Goal: Information Seeking & Learning: Find specific fact

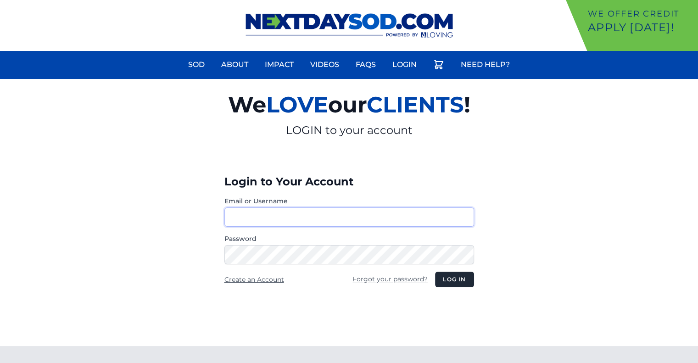
click at [315, 218] on input "Email or Username" at bounding box center [349, 216] width 250 height 19
type input "********"
click at [453, 278] on button "Log in" at bounding box center [454, 280] width 39 height 16
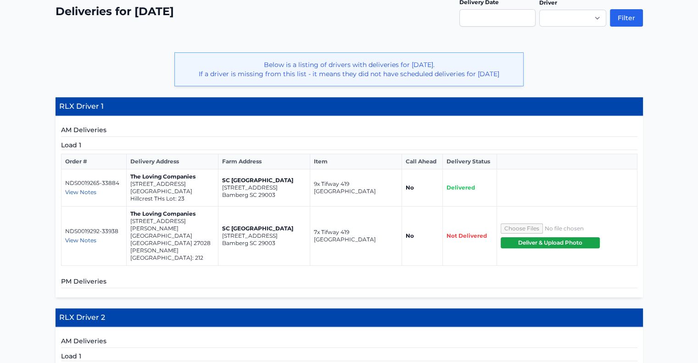
scroll to position [198, 0]
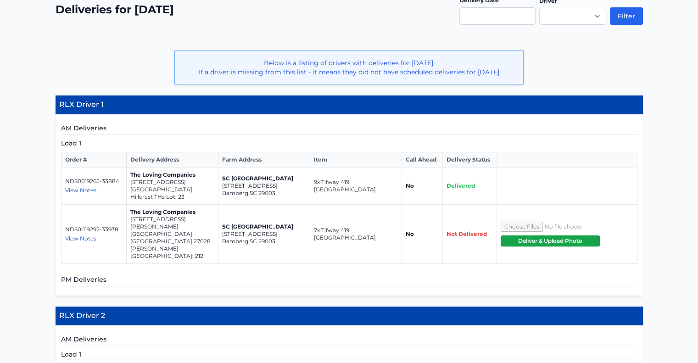
drag, startPoint x: 202, startPoint y: 185, endPoint x: 129, endPoint y: 179, distance: 72.7
click at [129, 179] on td "The Loving Companies [STREET_ADDRESS] Hillcrest THs Lot: 23" at bounding box center [173, 185] width 92 height 37
copy td "[STREET_ADDRESS]"
drag, startPoint x: 190, startPoint y: 223, endPoint x: 130, endPoint y: 216, distance: 60.5
click at [130, 216] on td "The Loving Companies [STREET_ADDRESS][PERSON_NAME][PERSON_NAME]" at bounding box center [173, 234] width 92 height 59
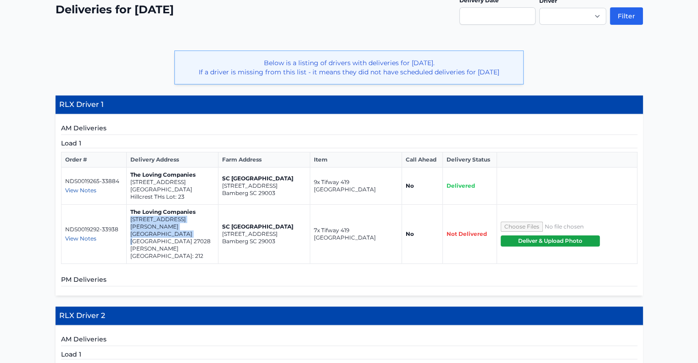
copy td "[STREET_ADDRESS][PERSON_NAME]"
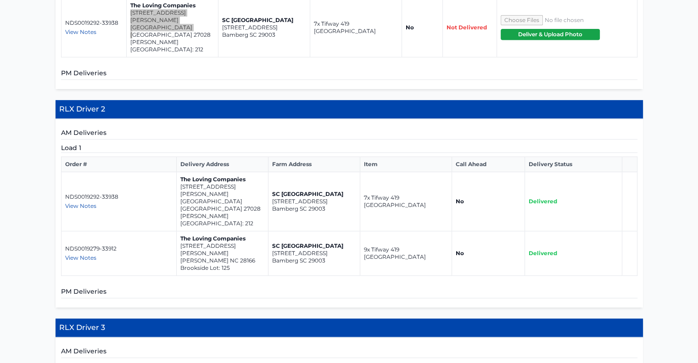
scroll to position [354, 0]
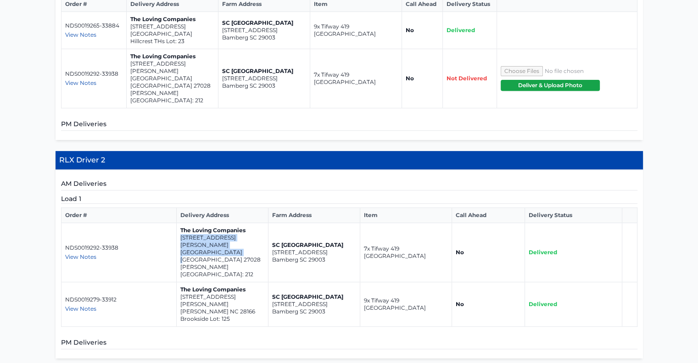
drag, startPoint x: 237, startPoint y: 220, endPoint x: 179, endPoint y: 212, distance: 57.9
click at [179, 223] on td "The Loving Companies [STREET_ADDRESS][PERSON_NAME][PERSON_NAME]" at bounding box center [223, 252] width 92 height 59
copy td "[STREET_ADDRESS][PERSON_NAME]"
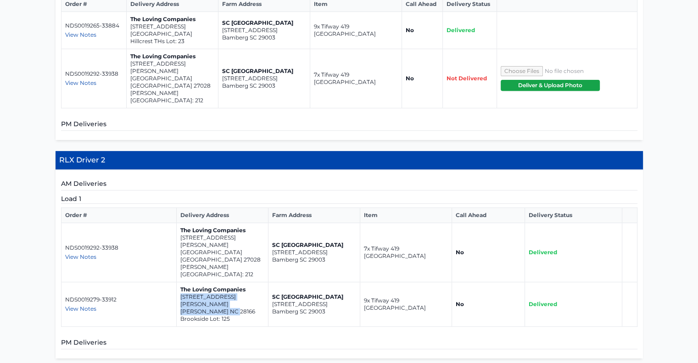
drag, startPoint x: 237, startPoint y: 258, endPoint x: 179, endPoint y: 251, distance: 58.3
click at [179, 282] on td "The Loving Companies [STREET_ADDRESS][PERSON_NAME][PERSON_NAME] Brookside Lot: …" at bounding box center [223, 304] width 92 height 45
copy td "[STREET_ADDRESS][PERSON_NAME][PERSON_NAME]"
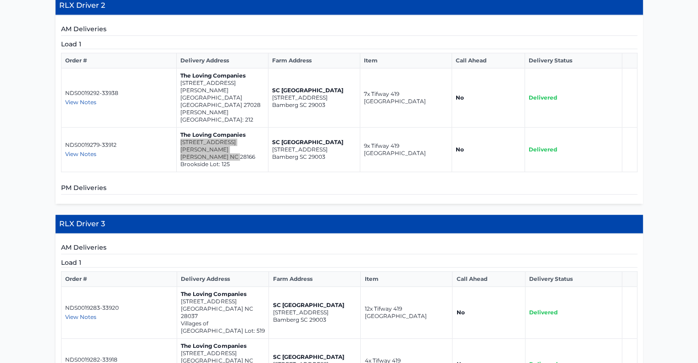
scroll to position [529, 0]
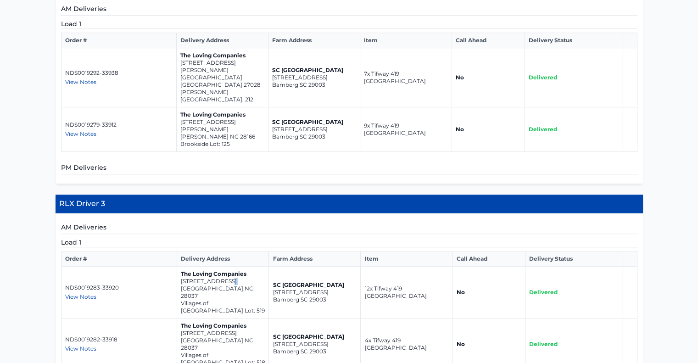
drag, startPoint x: 230, startPoint y: 231, endPoint x: 180, endPoint y: 233, distance: 50.5
click at [180, 267] on td "The Loving Companies [STREET_ADDRESS]" at bounding box center [223, 293] width 92 height 52
drag, startPoint x: 227, startPoint y: 234, endPoint x: 181, endPoint y: 224, distance: 46.6
click at [181, 267] on td "The Loving Companies [STREET_ADDRESS]" at bounding box center [223, 293] width 92 height 52
copy td "[STREET_ADDRESS]"
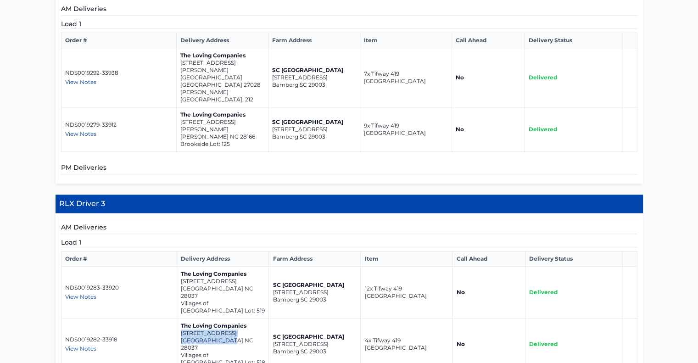
drag, startPoint x: 228, startPoint y: 272, endPoint x: 178, endPoint y: 264, distance: 50.6
click at [178, 318] on td "The Loving Companies [STREET_ADDRESS] Lot: 518" at bounding box center [223, 344] width 92 height 52
copy td "[STREET_ADDRESS]"
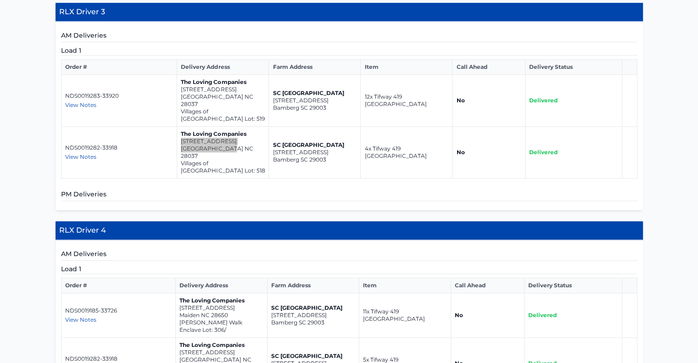
scroll to position [721, 0]
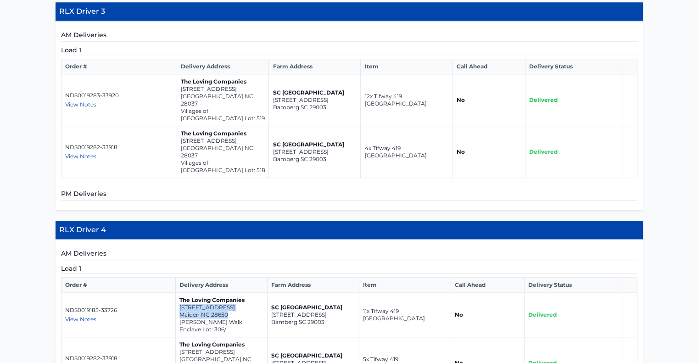
drag, startPoint x: 228, startPoint y: 233, endPoint x: 178, endPoint y: 223, distance: 50.9
click at [178, 293] on td "The Loving Companies [STREET_ADDRESS][GEOGRAPHIC_DATA][PERSON_NAME] Enclave Lot…" at bounding box center [221, 315] width 92 height 45
copy td "[STREET_ADDRESS]"
drag, startPoint x: 231, startPoint y: 274, endPoint x: 177, endPoint y: 269, distance: 54.4
click at [177, 337] on td "The Loving Companies [STREET_ADDRESS] Lot: 518" at bounding box center [221, 363] width 92 height 52
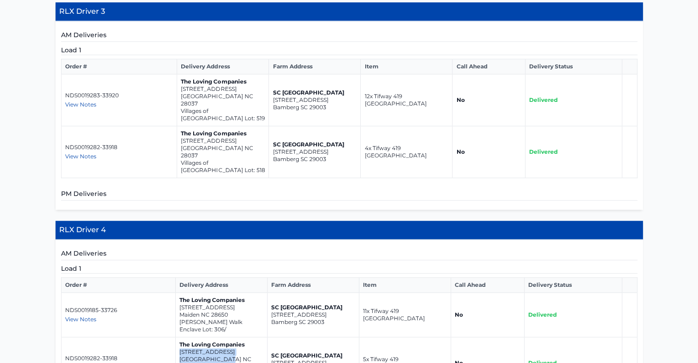
copy td "[STREET_ADDRESS]"
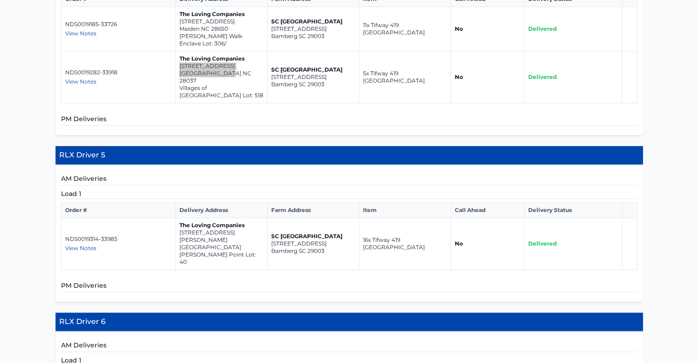
scroll to position [1007, 0]
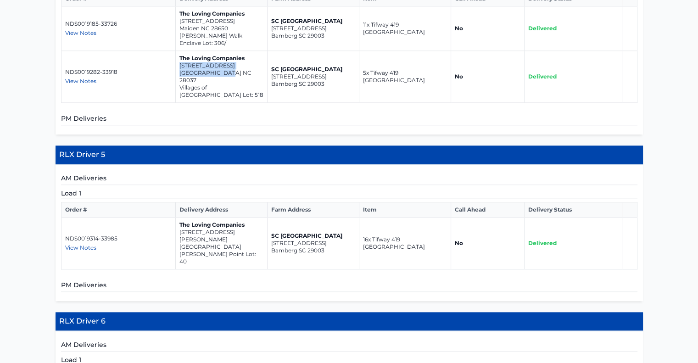
drag, startPoint x: 243, startPoint y: 139, endPoint x: 179, endPoint y: 133, distance: 64.1
click at [179, 217] on td "The Loving Companies [STREET_ADDRESS][PERSON_NAME][PERSON_NAME] Lot: 40" at bounding box center [221, 243] width 92 height 52
copy td "[STREET_ADDRESS][PERSON_NAME]"
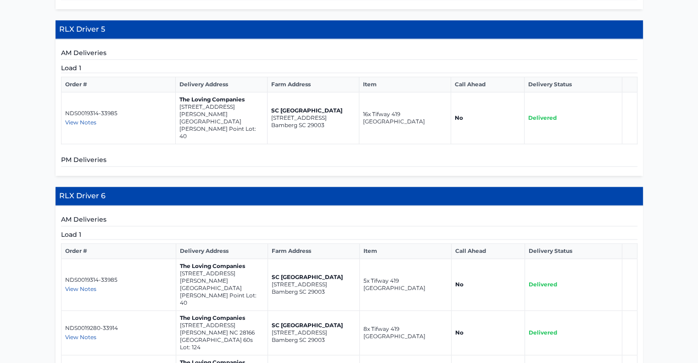
scroll to position [1133, 0]
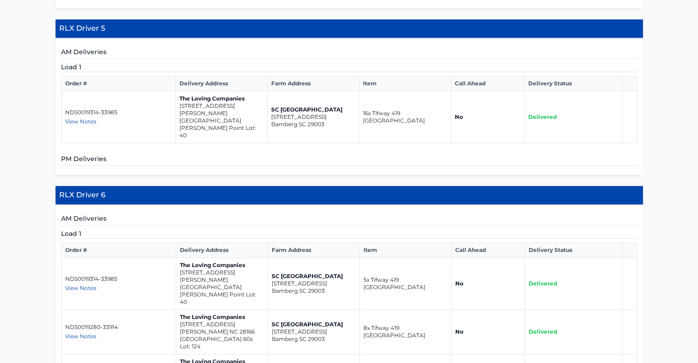
drag, startPoint x: 245, startPoint y: 164, endPoint x: 179, endPoint y: 156, distance: 67.0
click at [179, 258] on td "The Loving Companies [STREET_ADDRESS][PERSON_NAME][PERSON_NAME] Lot: 40" at bounding box center [222, 284] width 92 height 52
copy td "[STREET_ADDRESS][PERSON_NAME]"
drag, startPoint x: 238, startPoint y: 198, endPoint x: 195, endPoint y: 192, distance: 43.5
click at [195, 321] on p "[STREET_ADDRESS]" at bounding box center [222, 324] width 84 height 7
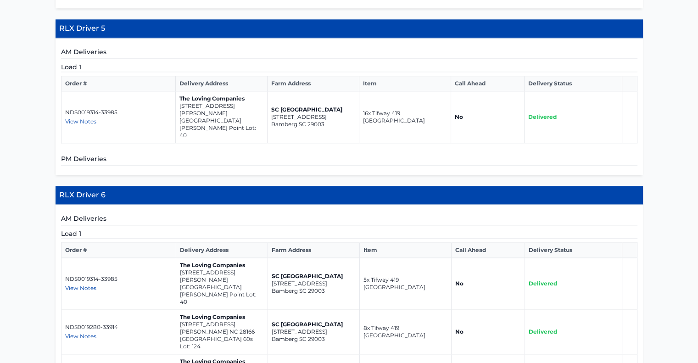
click at [195, 321] on p "[STREET_ADDRESS]" at bounding box center [222, 324] width 84 height 7
drag, startPoint x: 233, startPoint y: 201, endPoint x: 180, endPoint y: 195, distance: 53.6
click at [180, 310] on td "The Loving Companies [STREET_ADDRESS][PERSON_NAME]" at bounding box center [222, 332] width 92 height 45
drag, startPoint x: 238, startPoint y: 239, endPoint x: 179, endPoint y: 231, distance: 59.4
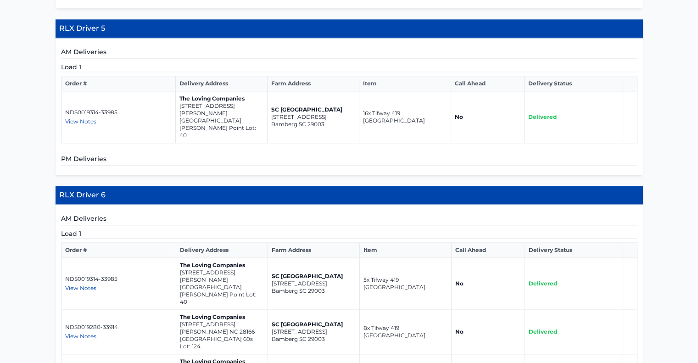
drag, startPoint x: 233, startPoint y: 274, endPoint x: 189, endPoint y: 267, distance: 44.1
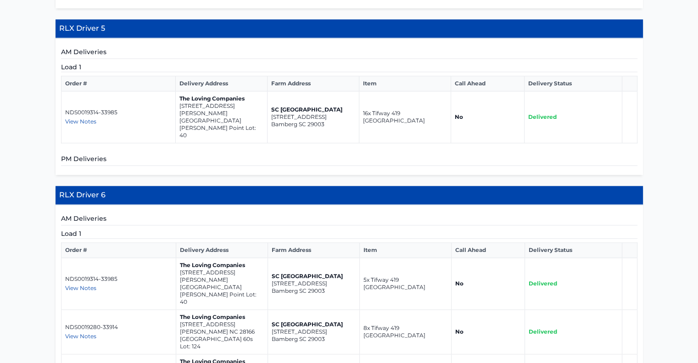
drag, startPoint x: 235, startPoint y: 273, endPoint x: 177, endPoint y: 267, distance: 58.5
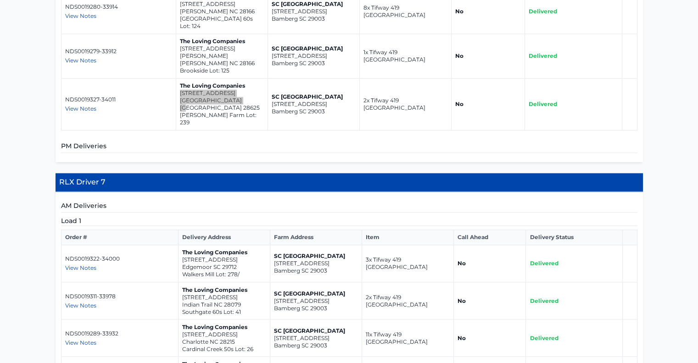
scroll to position [1464, 0]
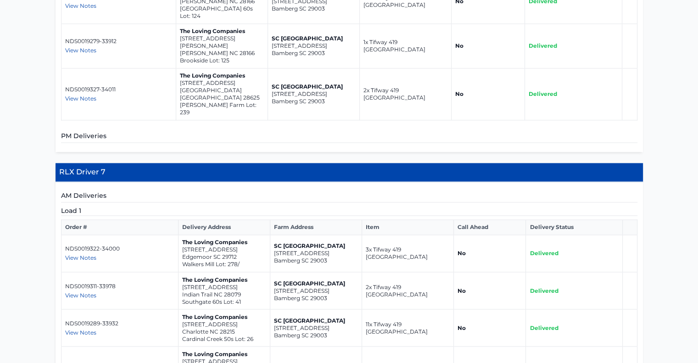
drag, startPoint x: 238, startPoint y: 94, endPoint x: 186, endPoint y: 91, distance: 51.9
drag, startPoint x: 186, startPoint y: 91, endPoint x: 235, endPoint y: 87, distance: 49.3
click at [235, 246] on p "[STREET_ADDRESS]" at bounding box center [224, 249] width 84 height 7
drag, startPoint x: 237, startPoint y: 94, endPoint x: 181, endPoint y: 89, distance: 55.7
click at [181, 235] on td "The Loving Companies [STREET_ADDRESS] Walkers Mill Lot: 278/" at bounding box center [224, 253] width 92 height 37
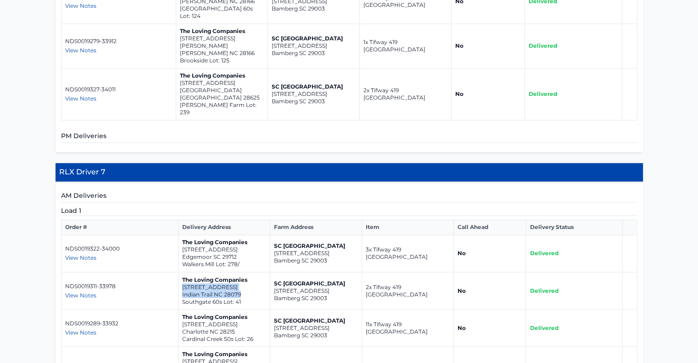
drag, startPoint x: 243, startPoint y: 134, endPoint x: 179, endPoint y: 128, distance: 64.5
click at [179, 272] on td "The Loving Companies [STREET_ADDRESS]" at bounding box center [224, 290] width 92 height 37
drag, startPoint x: 237, startPoint y: 172, endPoint x: 180, endPoint y: 162, distance: 57.2
click at [180, 309] on td "The Loving Companies [STREET_ADDRESS] 50s Lot: 26" at bounding box center [224, 327] width 92 height 37
drag, startPoint x: 231, startPoint y: 207, endPoint x: 179, endPoint y: 203, distance: 52.4
